Goal: Task Accomplishment & Management: Manage account settings

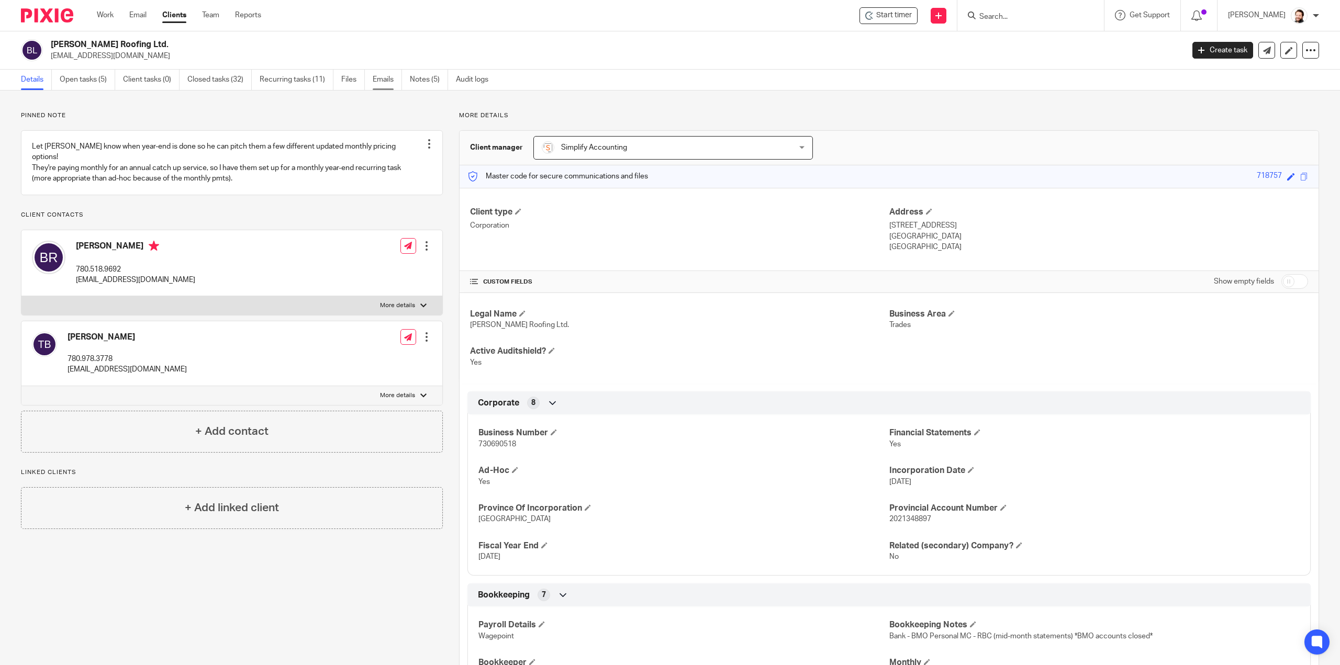
click at [375, 79] on link "Emails" at bounding box center [387, 80] width 29 height 20
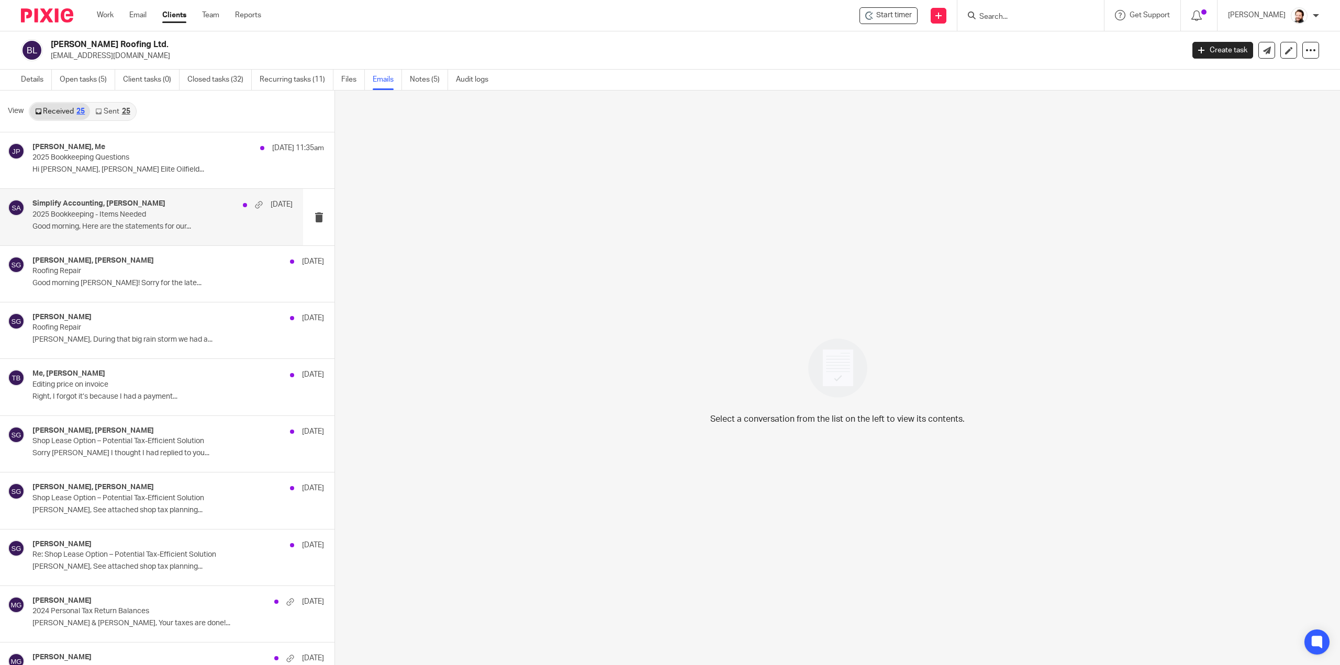
click at [172, 215] on p "2025 Bookkeeping - Items Needed" at bounding box center [136, 214] width 208 height 9
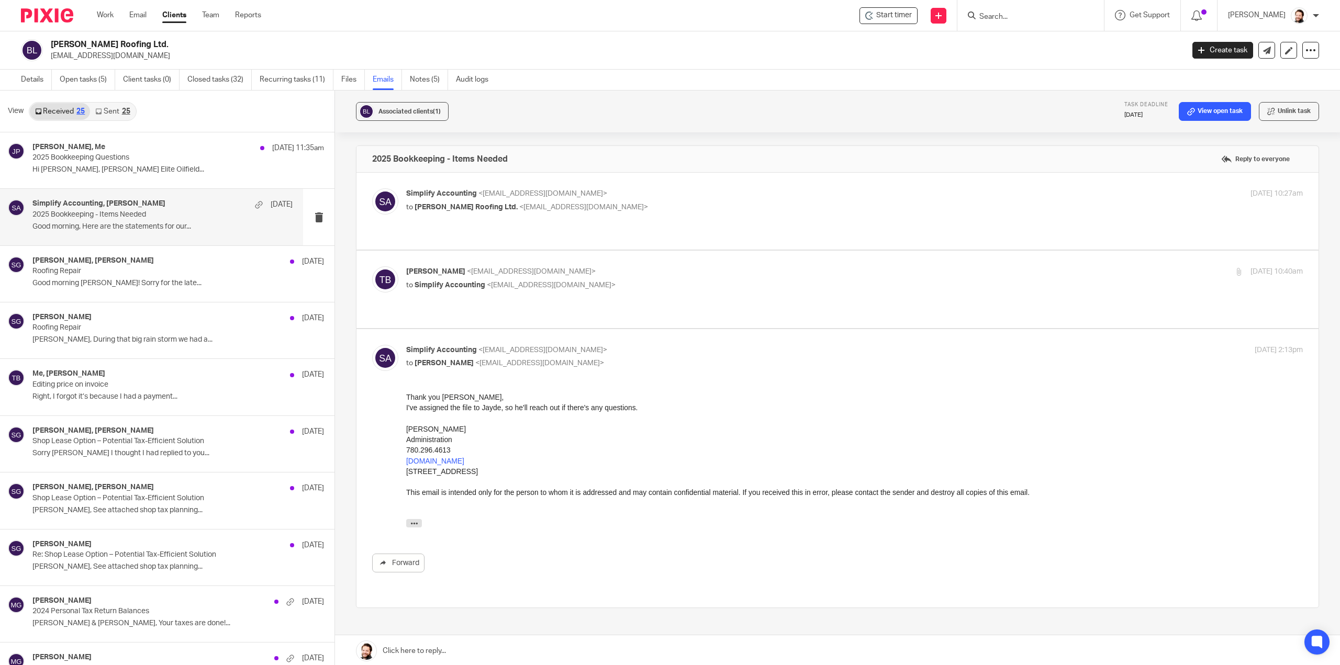
click at [488, 303] on label at bounding box center [838, 289] width 962 height 77
click at [372, 266] on input "checkbox" at bounding box center [372, 266] width 1 height 1
checkbox input "true"
